Goal: Task Accomplishment & Management: Use online tool/utility

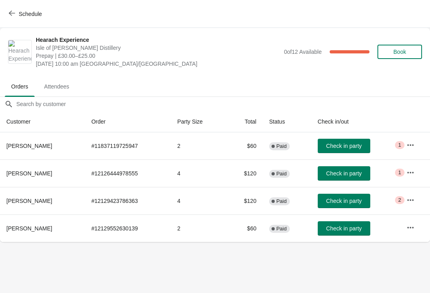
click at [20, 14] on span "Schedule" at bounding box center [30, 14] width 23 height 6
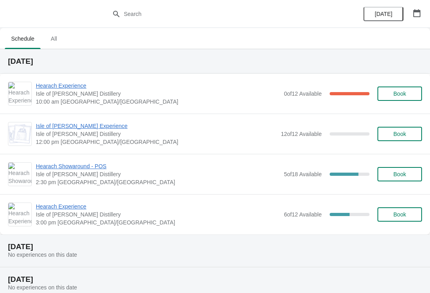
click at [61, 125] on span "Isle of [PERSON_NAME] Experience" at bounding box center [156, 126] width 241 height 8
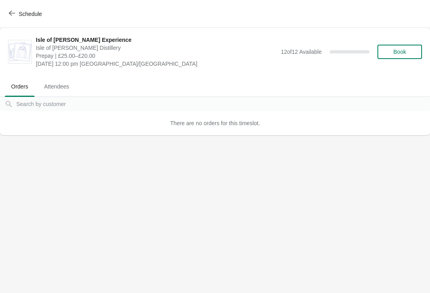
click at [16, 16] on span "Schedule" at bounding box center [25, 14] width 31 height 8
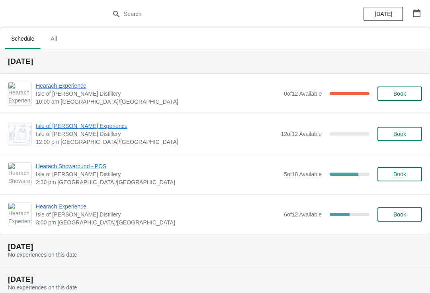
click at [53, 169] on span "Hearach Showaround - POS" at bounding box center [158, 166] width 244 height 8
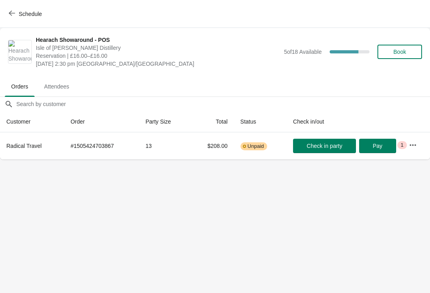
click at [11, 13] on icon "button" at bounding box center [12, 13] width 6 height 5
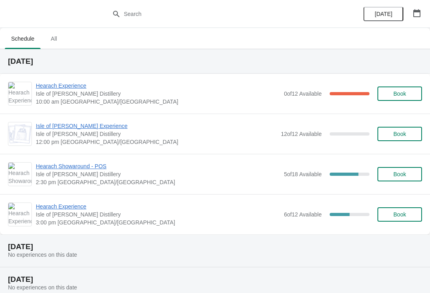
click at [41, 206] on span "Hearach Experience" at bounding box center [158, 206] width 244 height 8
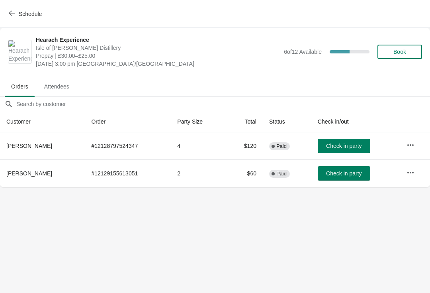
click at [18, 20] on button "Schedule" at bounding box center [26, 14] width 44 height 14
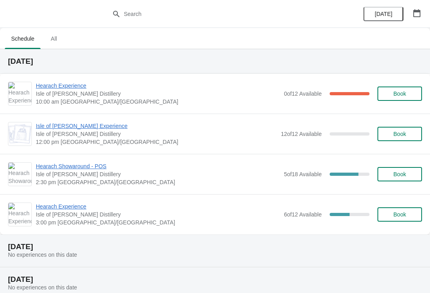
click at [74, 129] on span "Isle of [PERSON_NAME] Experience" at bounding box center [156, 126] width 241 height 8
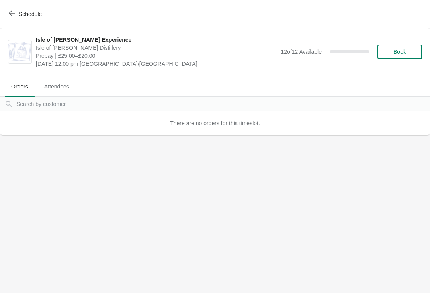
click at [6, 14] on button "Schedule" at bounding box center [26, 14] width 44 height 14
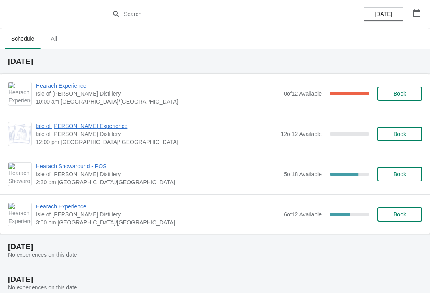
click at [62, 88] on span "Hearach Experience" at bounding box center [158, 86] width 244 height 8
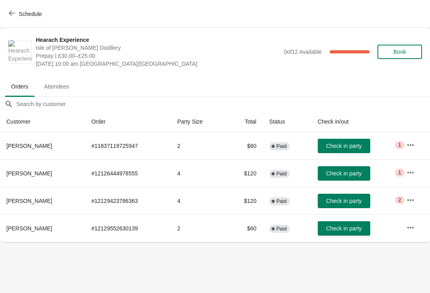
click at [346, 201] on span "Check in party" at bounding box center [343, 200] width 35 height 6
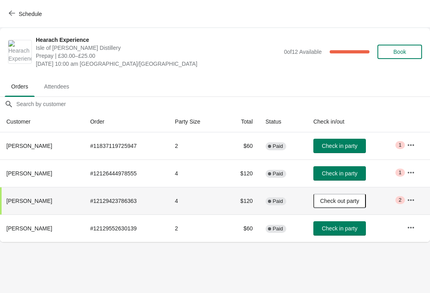
click at [409, 196] on icon "button" at bounding box center [411, 200] width 8 height 8
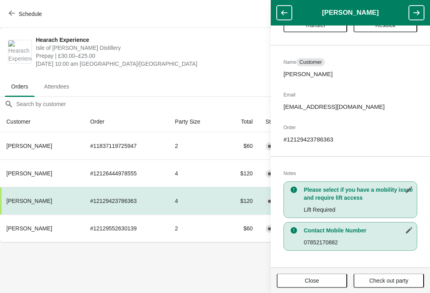
scroll to position [32, 0]
click at [309, 273] on button "Close" at bounding box center [312, 280] width 70 height 14
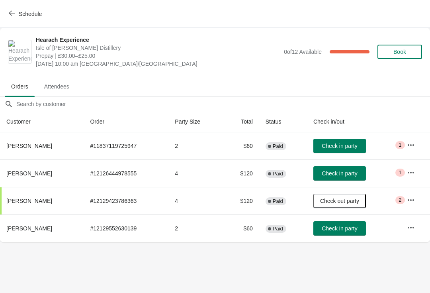
click at [342, 144] on span "Check in party" at bounding box center [339, 146] width 35 height 6
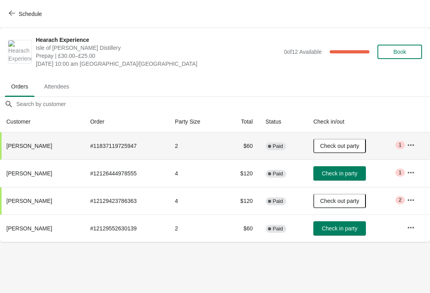
click at [333, 223] on button "Check in party" at bounding box center [339, 228] width 53 height 14
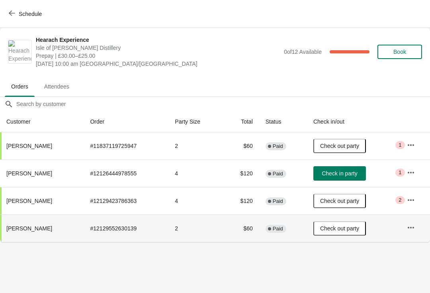
click at [328, 169] on button "Check in party" at bounding box center [339, 173] width 53 height 14
